Goal: Task Accomplishment & Management: Complete application form

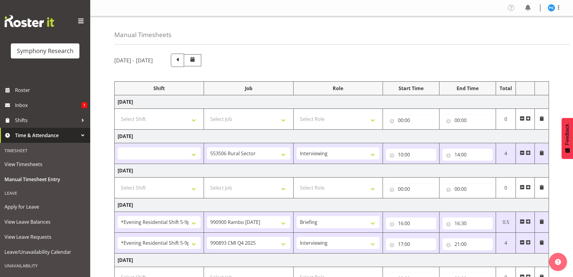
select select
select select "10587"
select select "47"
select select "48116"
select select "10732"
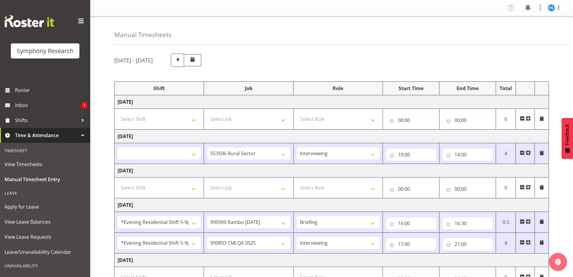
select select "48116"
select select "10575"
select select "47"
select select "2690"
select select "10732"
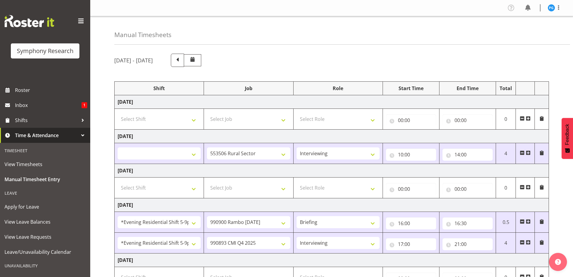
select select "43777"
select select "10732"
select select "47"
select select "43777"
select select "10732"
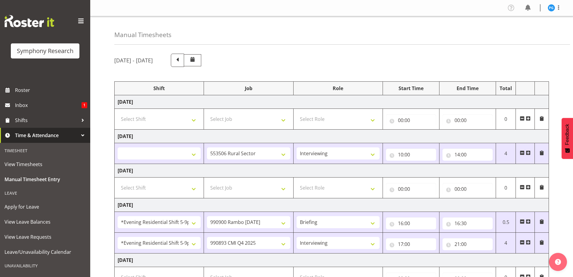
select select "47"
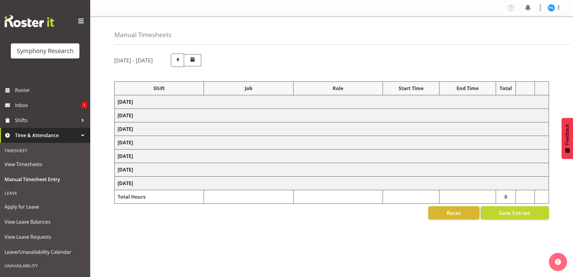
select select
select select "10587"
select select "47"
select select "48116"
select select "10732"
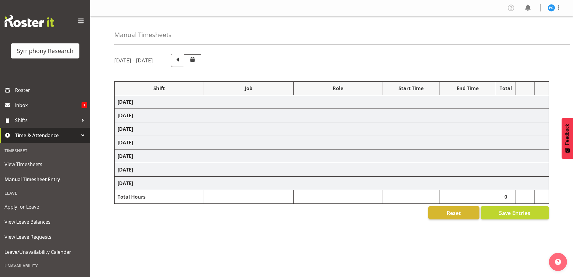
select select "48116"
select select "10575"
select select "47"
select select "2690"
select select "10732"
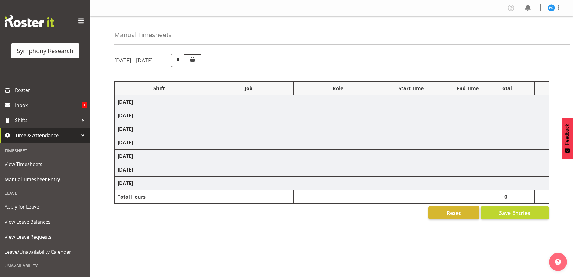
select select "43777"
select select "10732"
select select "47"
select select "43777"
select select "10732"
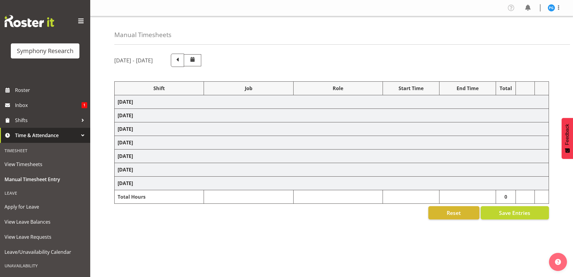
select select "47"
select select "10575"
select select "47"
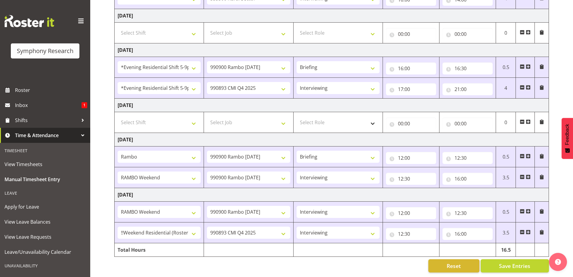
scroll to position [159, 0]
click at [460, 229] on input "16:00" at bounding box center [468, 234] width 50 height 12
click at [484, 245] on select "00 01 02 03 04 05 06 07 08 09 10 11 12 13 14 15 16 17 18 19 20 21 22 23" at bounding box center [484, 249] width 14 height 12
select select "15"
click at [477, 243] on select "00 01 02 03 04 05 06 07 08 09 10 11 12 13 14 15 16 17 18 19 20 21 22 23" at bounding box center [484, 249] width 14 height 12
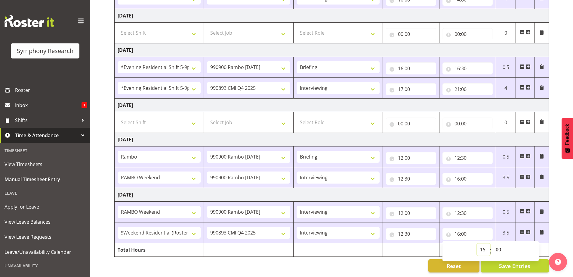
select select
type input "15:00"
click at [478, 188] on td "[DATE]" at bounding box center [332, 195] width 435 height 14
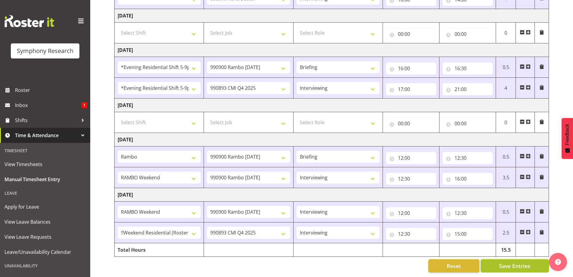
click at [494, 261] on button "Save Entries" at bounding box center [515, 265] width 68 height 13
click at [501, 262] on span "Save Entries" at bounding box center [514, 266] width 31 height 8
click at [504, 262] on span "Save Entries" at bounding box center [514, 266] width 31 height 8
select select
